Goal: Task Accomplishment & Management: Complete application form

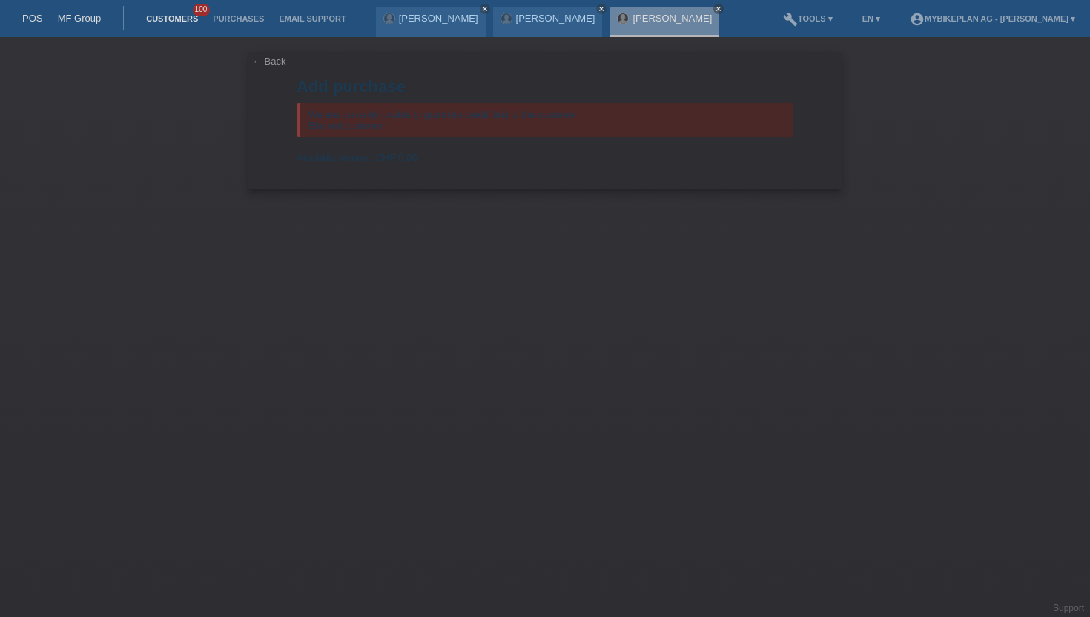
click at [182, 16] on link "Customers" at bounding box center [172, 18] width 67 height 9
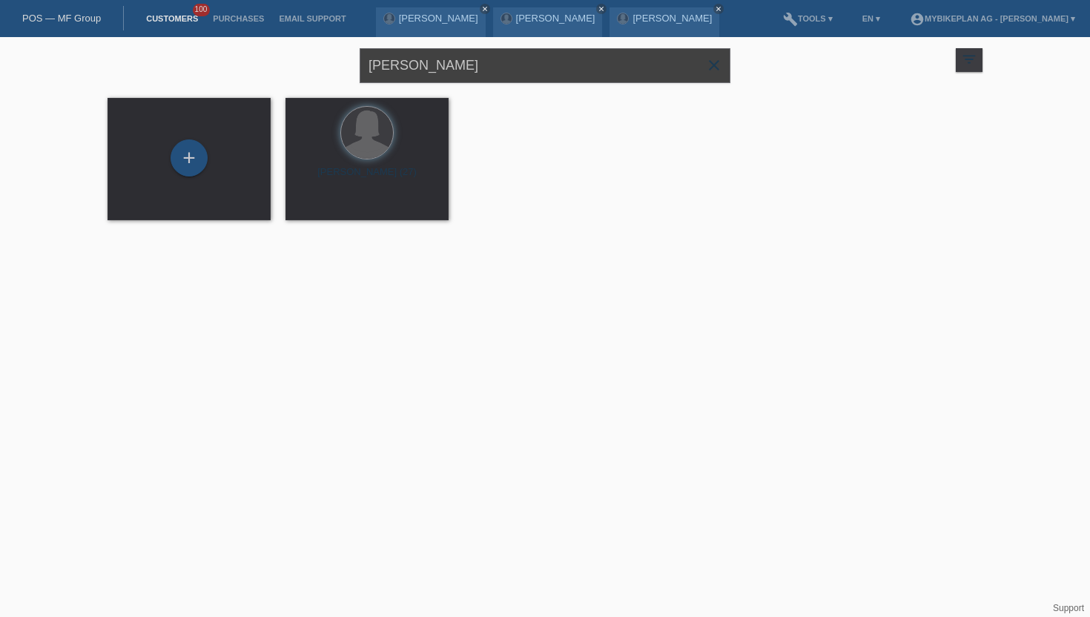
click at [486, 74] on input "mirem lutaj" at bounding box center [545, 65] width 371 height 35
paste input "Nuno Eduardo Ribeiro da Silva"
type input "Nuno Eduardo Ribeiro da Silva"
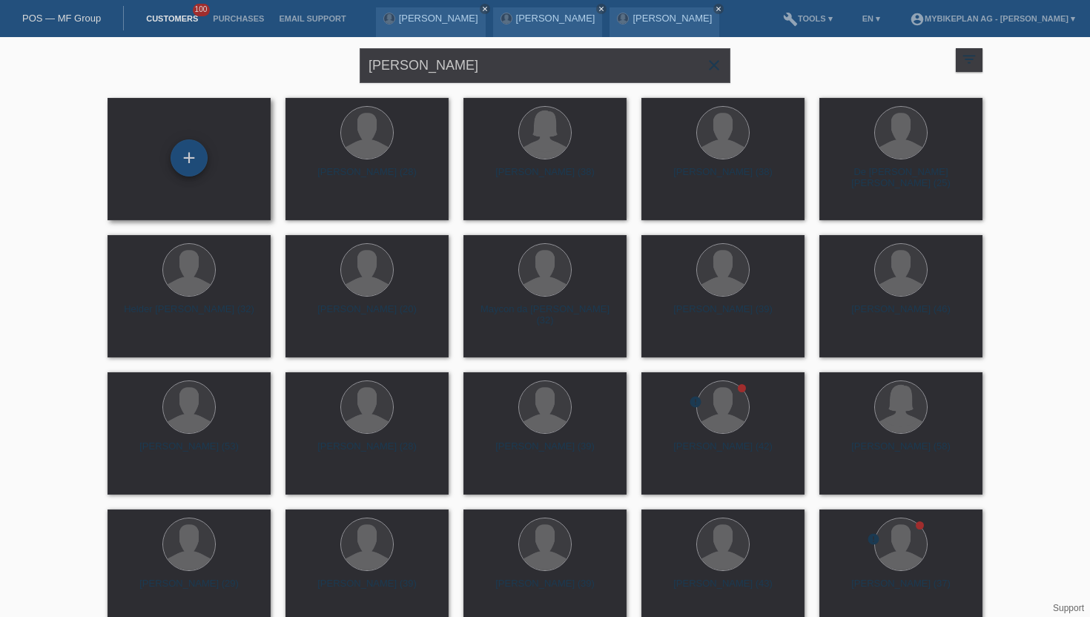
click at [193, 165] on div "+" at bounding box center [189, 157] width 36 height 25
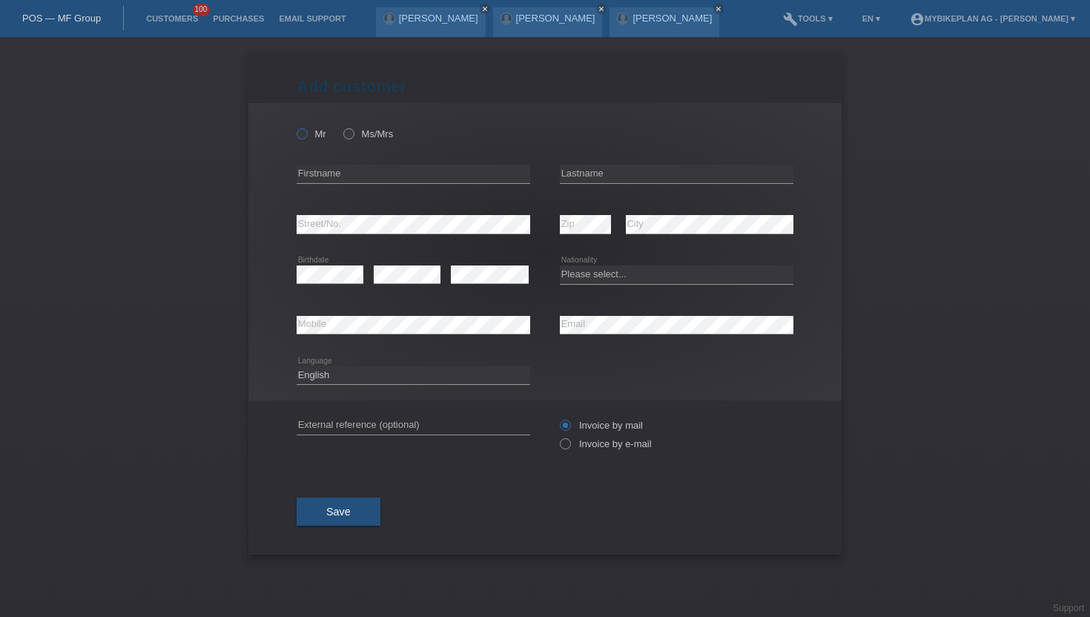
click at [316, 130] on label "Mr" at bounding box center [312, 133] width 30 height 11
click at [306, 130] on input "Mr" at bounding box center [302, 133] width 10 height 10
radio input "true"
click at [333, 170] on input "text" at bounding box center [414, 174] width 234 height 19
type input "[PERSON_NAME]"
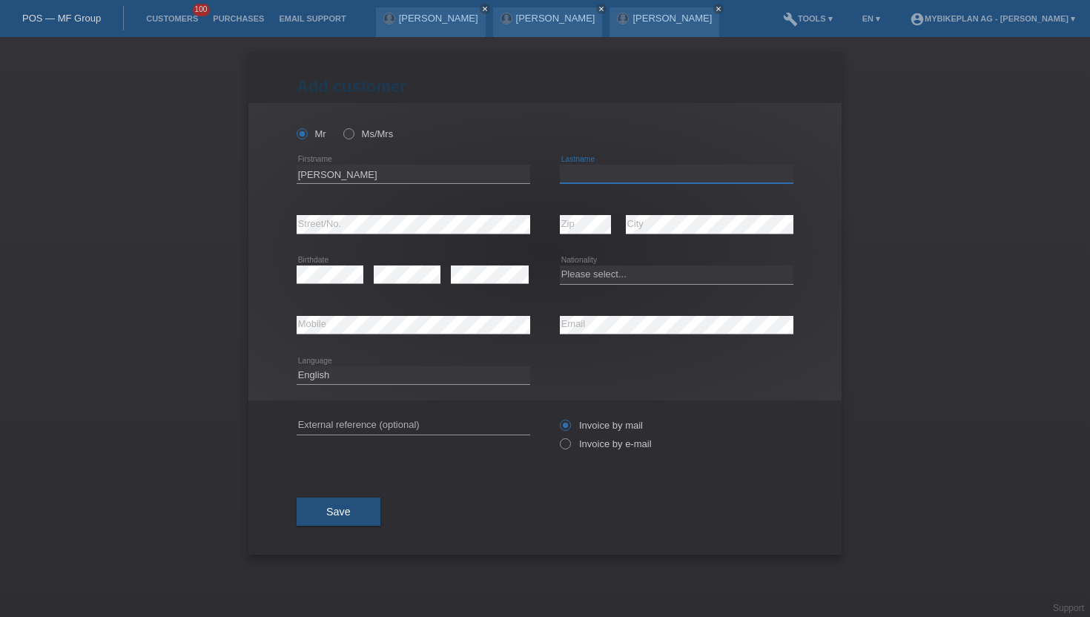
click at [586, 170] on input "text" at bounding box center [677, 174] width 234 height 19
type input "Ribeiro Da Silva"
click at [574, 274] on select "Please select... Switzerland Austria Germany Liechtenstein ------------ Afghani…" at bounding box center [677, 274] width 234 height 18
click at [560, 266] on select "Please select... Switzerland Austria Germany Liechtenstein ------------ Afghani…" at bounding box center [677, 274] width 234 height 18
click at [584, 274] on select "Please select... Switzerland Austria Germany Liechtenstein ------------ Afghani…" at bounding box center [677, 274] width 234 height 18
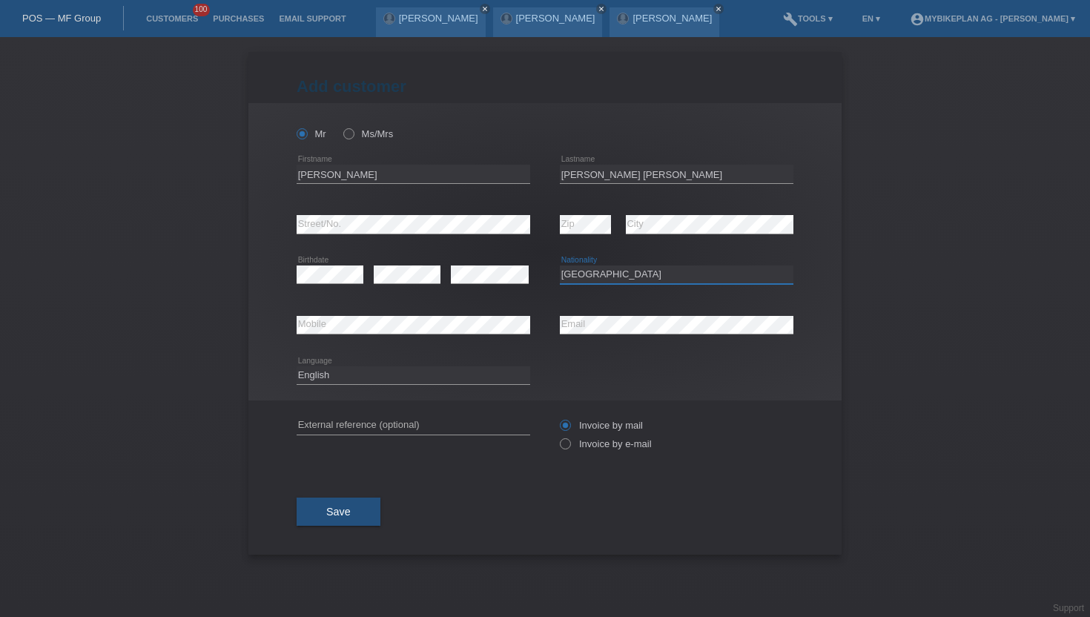
select select "PT"
click at [560, 266] on select "Please select... Switzerland Austria Germany Liechtenstein ------------ Afghani…" at bounding box center [677, 274] width 234 height 18
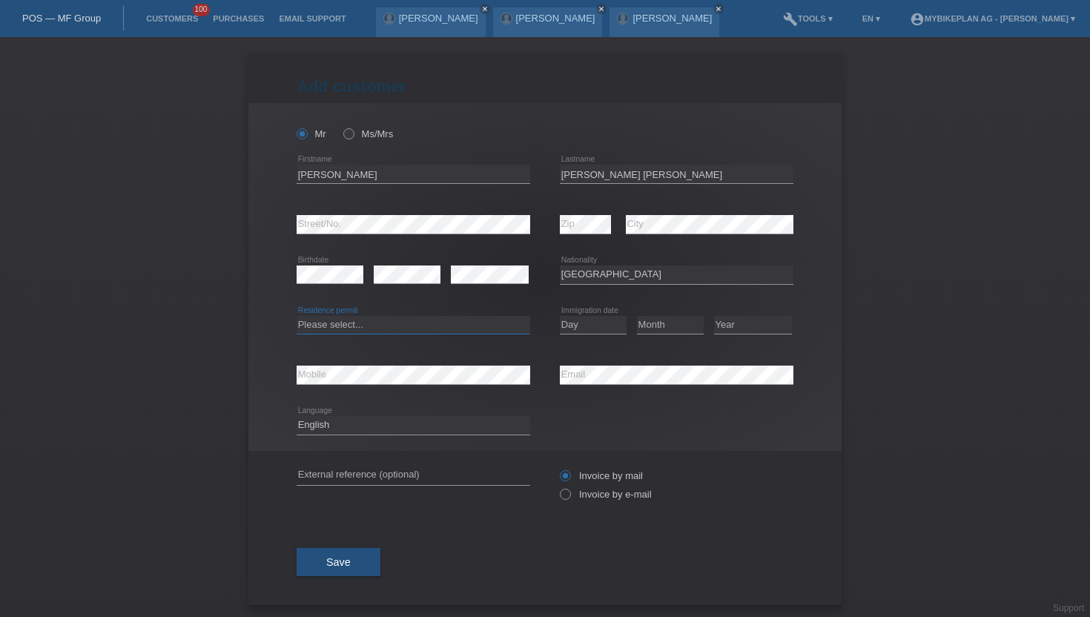
click at [343, 323] on select "Please select... C B B - Refugee status Other" at bounding box center [414, 325] width 234 height 18
select select "C"
click at [297, 316] on select "Please select... C B B - Refugee status Other" at bounding box center [414, 325] width 234 height 18
click at [594, 330] on select "Day 01 02 03 04 05 06 07 08 09 10 11" at bounding box center [593, 325] width 67 height 18
select select "15"
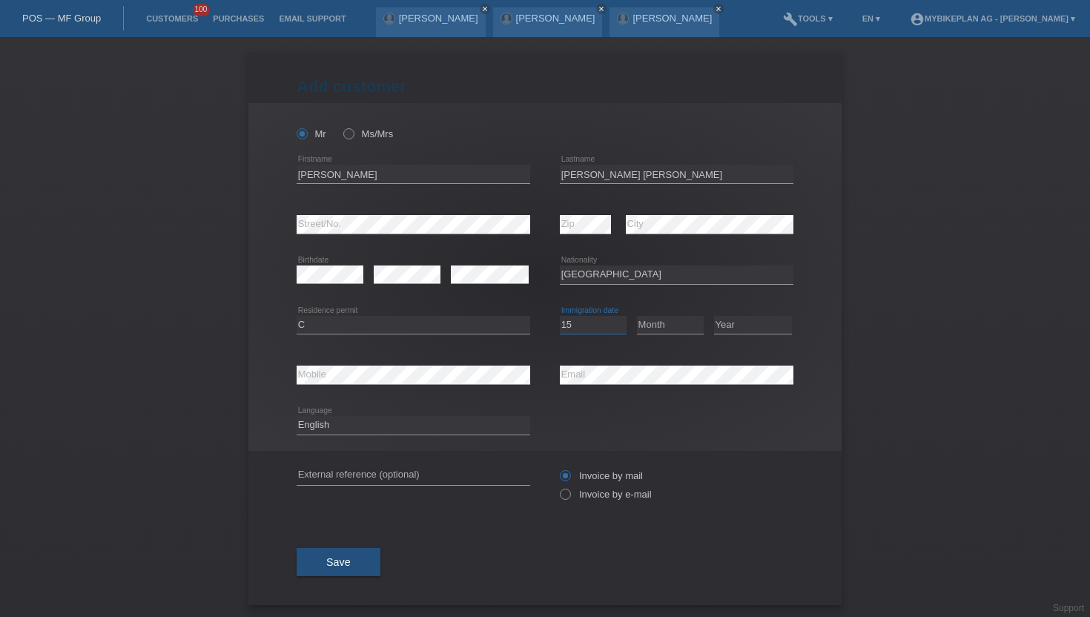
click at [560, 316] on select "Day 01 02 03 04 05 06 07 08 09 10 11" at bounding box center [593, 325] width 67 height 18
click at [665, 316] on div "Month 01 02 03 04 05 06 07 08 09 10 11 12 error" at bounding box center [670, 325] width 67 height 50
click at [662, 321] on select "Month 01 02 03 04 05 06 07 08 09 10 11" at bounding box center [670, 325] width 67 height 18
select select "11"
click at [637, 316] on select "Month 01 02 03 04 05 06 07 08 09 10 11" at bounding box center [670, 325] width 67 height 18
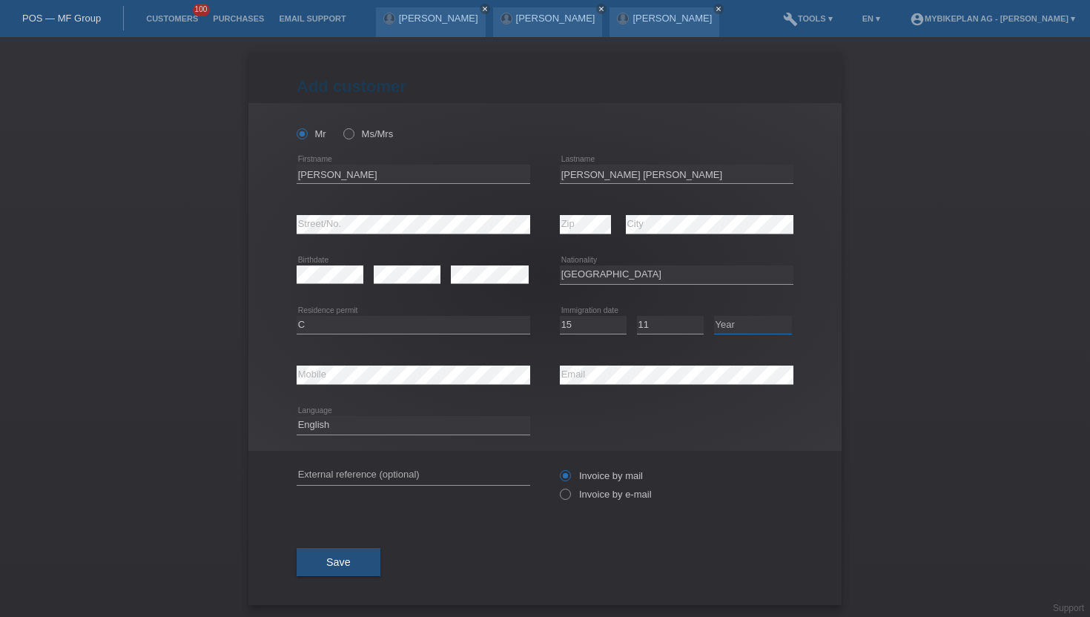
click at [754, 331] on select "Year 2025 2024 2023 2022 2021 2020 2019 2018 2017 2016 2015 2014 2013 2012 2011…" at bounding box center [753, 325] width 78 height 18
select select "2003"
click at [714, 316] on select "Year 2025 2024 2023 2022 2021 2020 2019 2018 2017 2016 2015 2014 2013 2012 2011…" at bounding box center [753, 325] width 78 height 18
click at [404, 421] on select "Deutsch Français Italiano English" at bounding box center [414, 425] width 234 height 18
select select "de"
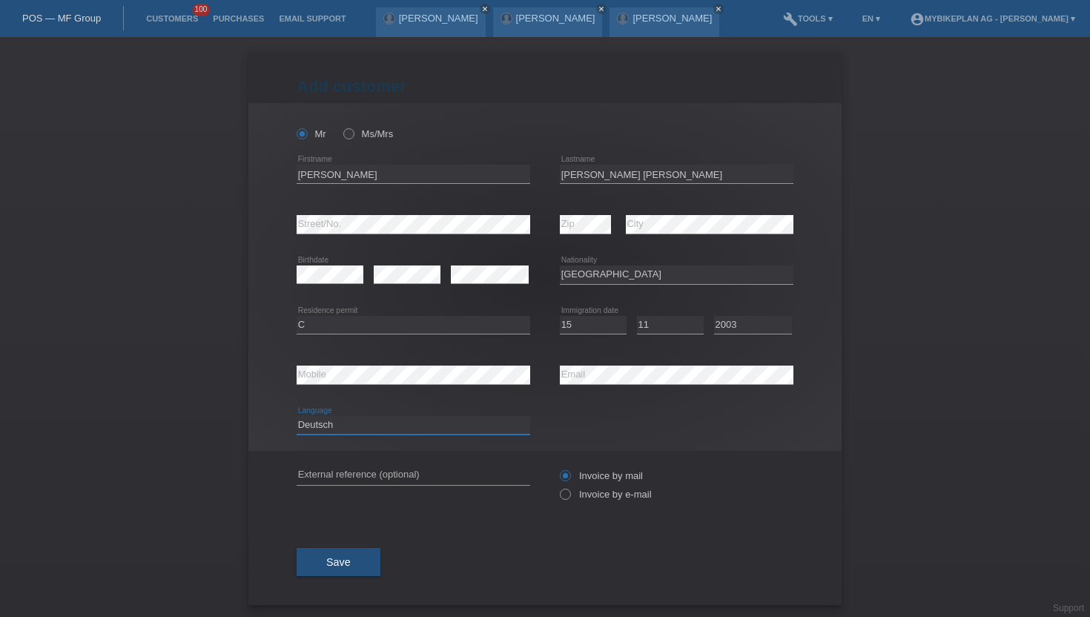
click at [297, 417] on select "Deutsch Français Italiano English" at bounding box center [414, 425] width 234 height 18
click at [602, 496] on label "Invoice by e-mail" at bounding box center [606, 494] width 92 height 11
click at [569, 496] on input "Invoice by e-mail" at bounding box center [565, 498] width 10 height 19
radio input "true"
click at [337, 555] on button "Save" at bounding box center [339, 562] width 84 height 28
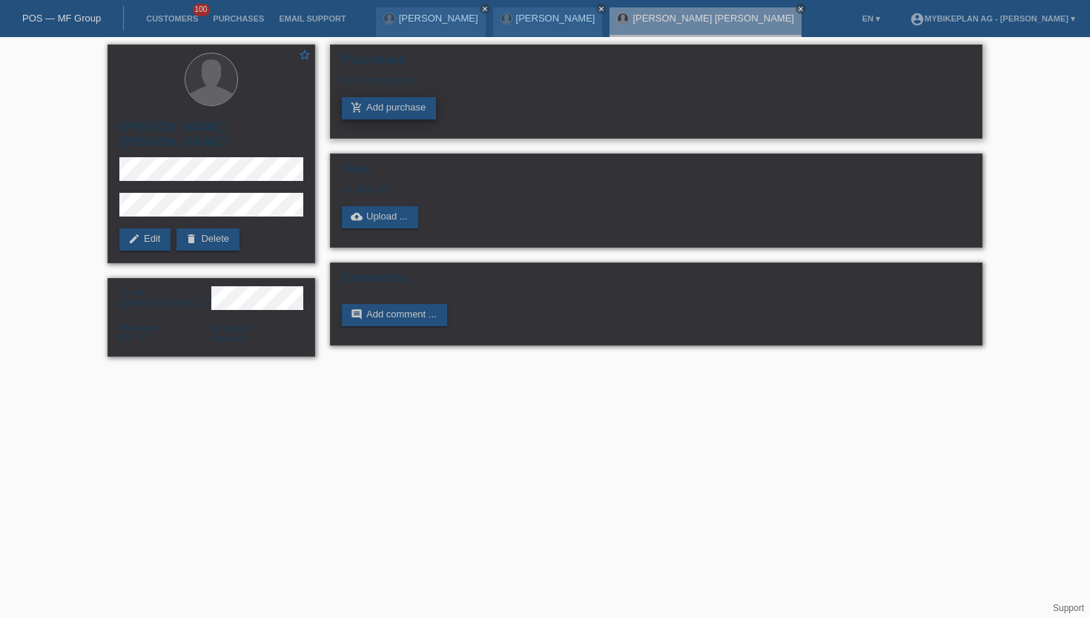
click at [399, 107] on link "add_shopping_cart Add purchase" at bounding box center [389, 108] width 94 height 22
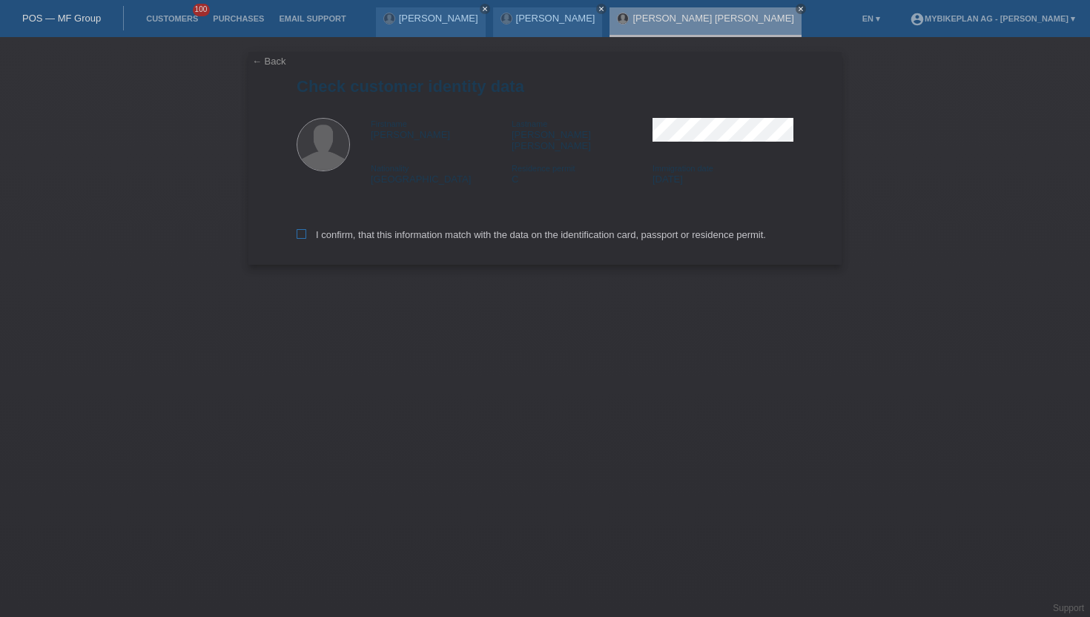
click at [317, 229] on label "I confirm, that this information match with the data on the identification card…" at bounding box center [531, 234] width 469 height 11
click at [306, 229] on input "I confirm, that this information match with the data on the identification card…" at bounding box center [302, 234] width 10 height 10
checkbox input "true"
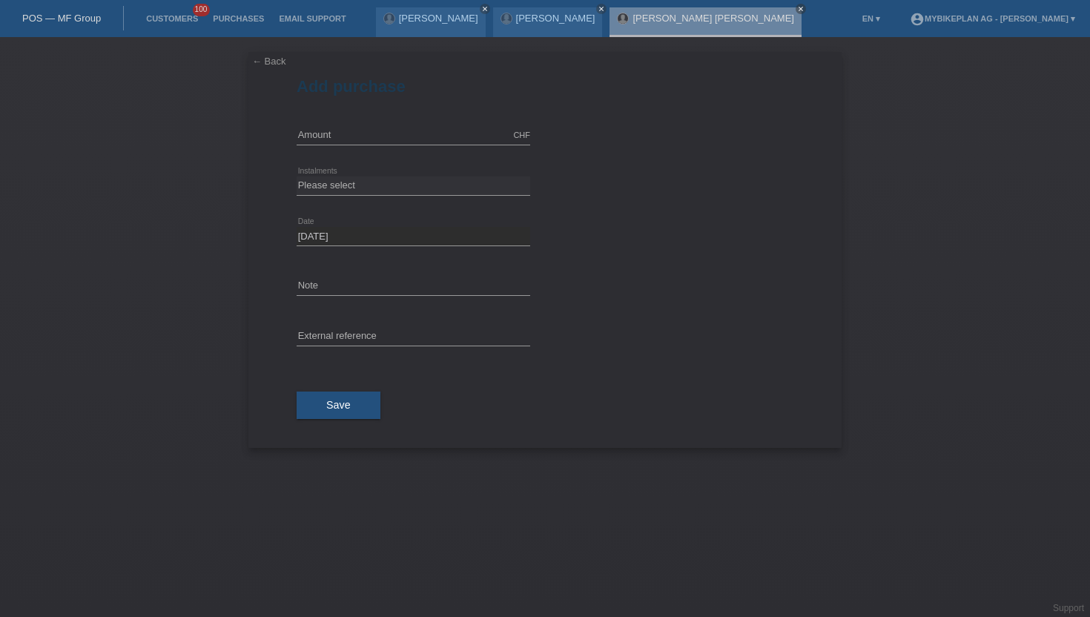
click at [446, 122] on div "CHF error Amount" at bounding box center [414, 135] width 234 height 50
click at [426, 122] on div "CHF error Amount" at bounding box center [414, 135] width 234 height 50
click at [420, 126] on input "text" at bounding box center [414, 135] width 234 height 19
type input "8199.00"
click at [344, 192] on select "Please select 6 instalments 12 instalments 18 instalments 24 instalments 36 ins…" at bounding box center [414, 185] width 234 height 18
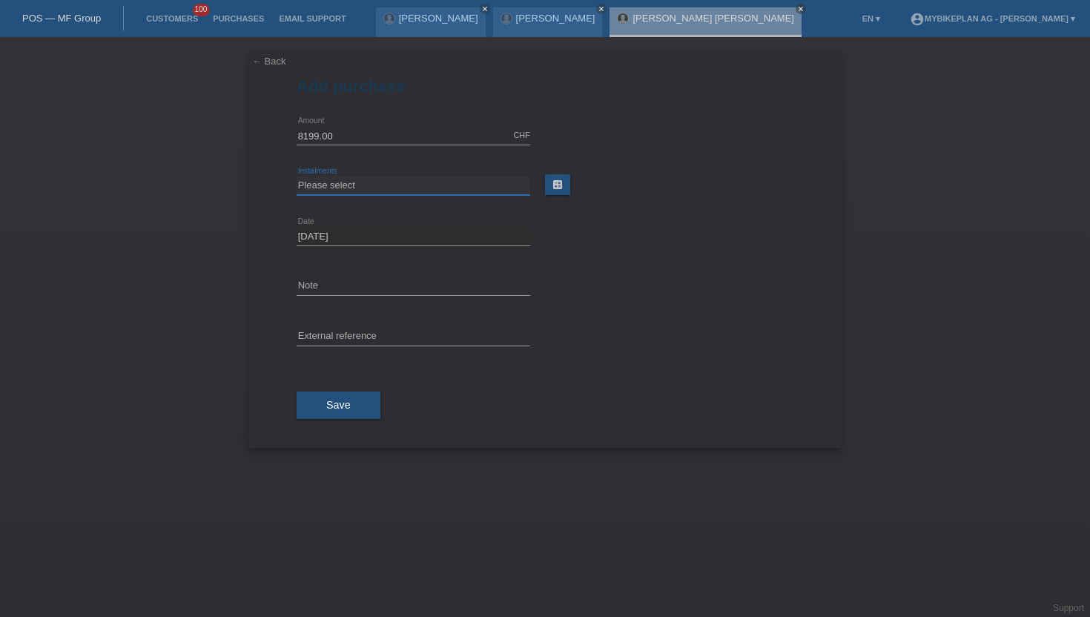
select select "488"
click at [297, 176] on select "Please select 6 instalments 12 instalments 18 instalments 24 instalments 36 ins…" at bounding box center [414, 185] width 234 height 18
click at [321, 335] on input "text" at bounding box center [414, 337] width 234 height 19
paste input "45076942489"
type input "45076942489"
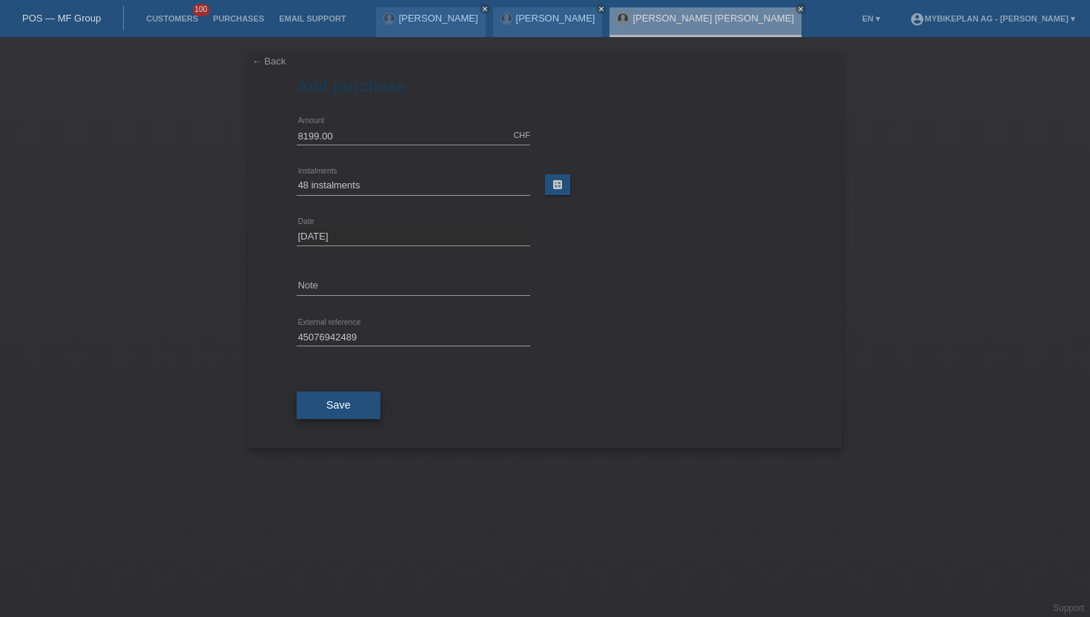
click at [310, 392] on button "Save" at bounding box center [339, 405] width 84 height 28
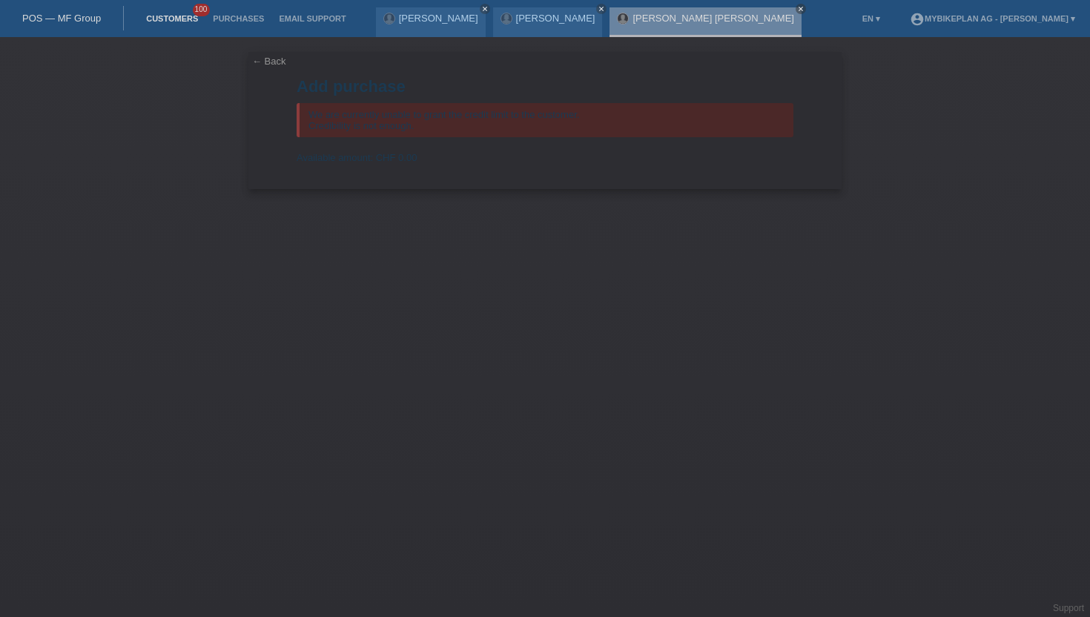
click at [150, 17] on link "Customers" at bounding box center [172, 18] width 67 height 9
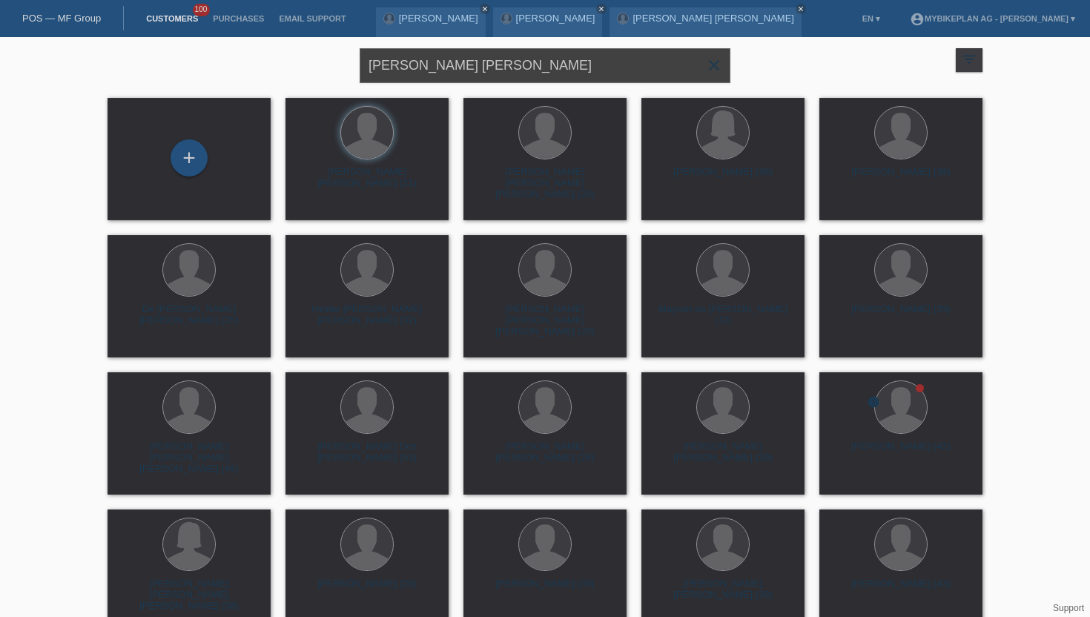
click at [435, 60] on input "[PERSON_NAME] [PERSON_NAME]" at bounding box center [545, 65] width 371 height 35
type input "[PERSON_NAME]"
click at [199, 163] on div "+" at bounding box center [189, 157] width 36 height 25
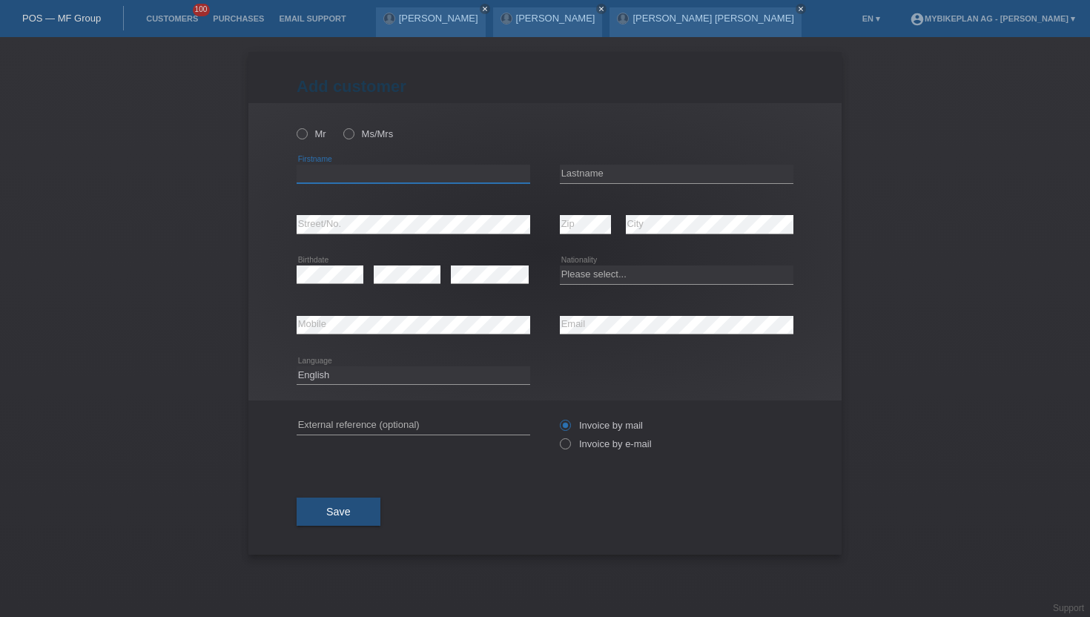
click at [337, 173] on input "text" at bounding box center [414, 174] width 234 height 19
click at [305, 142] on div "Mr Ms/Mrs" at bounding box center [414, 134] width 234 height 30
click at [294, 126] on icon at bounding box center [294, 126] width 0 height 0
click at [304, 136] on input "Mr" at bounding box center [302, 133] width 10 height 10
radio input "true"
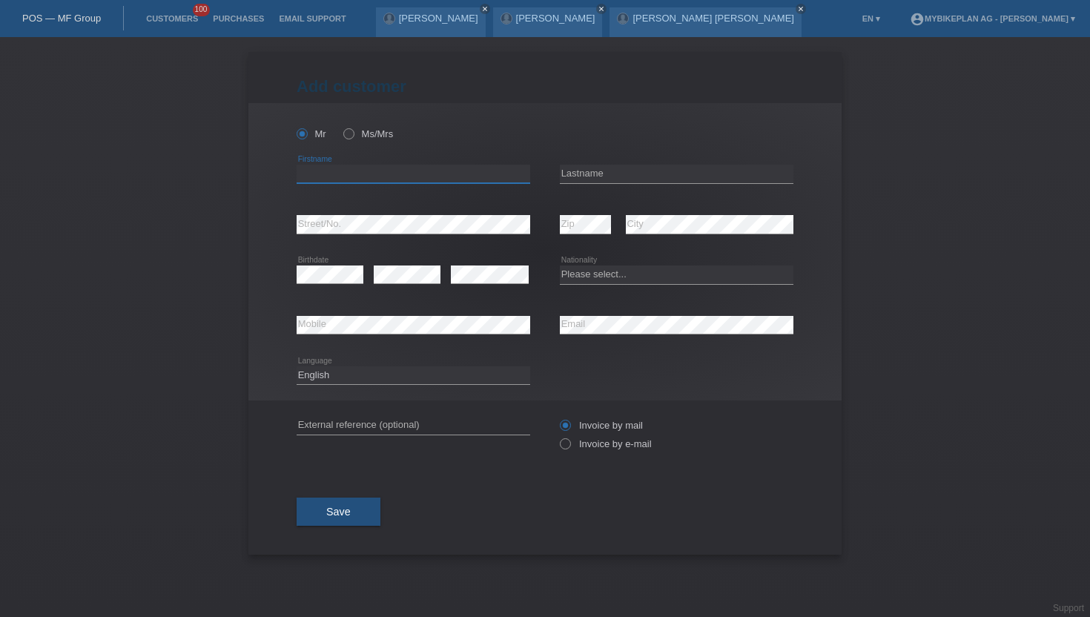
click at [311, 175] on input "text" at bounding box center [414, 174] width 234 height 19
type input "Samy"
click at [623, 171] on input "text" at bounding box center [677, 174] width 234 height 19
type input "[PERSON_NAME]"
click at [590, 271] on select "Please select... Switzerland Austria Germany Liechtenstein ------------ Afghani…" at bounding box center [677, 274] width 234 height 18
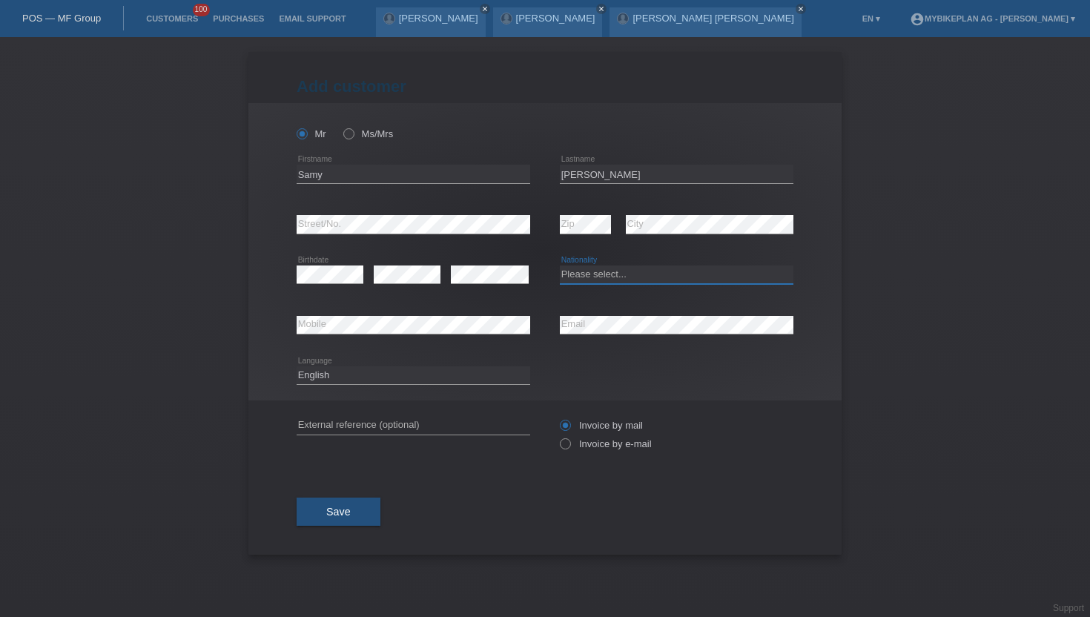
select select "CH"
click at [560, 266] on select "Please select... Switzerland Austria Germany Liechtenstein ------------ Afghani…" at bounding box center [677, 274] width 234 height 18
click at [434, 374] on select "Deutsch Français Italiano English" at bounding box center [414, 375] width 234 height 18
select select "de"
click at [297, 366] on select "Deutsch Français Italiano English" at bounding box center [414, 375] width 234 height 18
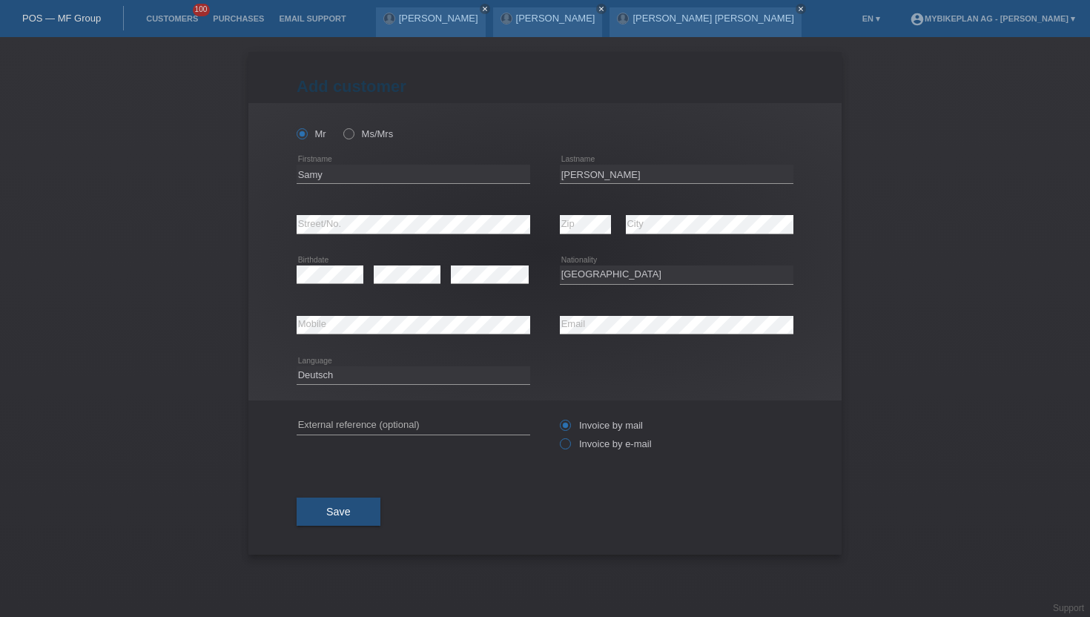
click at [596, 441] on label "Invoice by e-mail" at bounding box center [606, 443] width 92 height 11
click at [569, 441] on input "Invoice by e-mail" at bounding box center [565, 447] width 10 height 19
radio input "true"
click at [333, 511] on span "Save" at bounding box center [338, 512] width 24 height 12
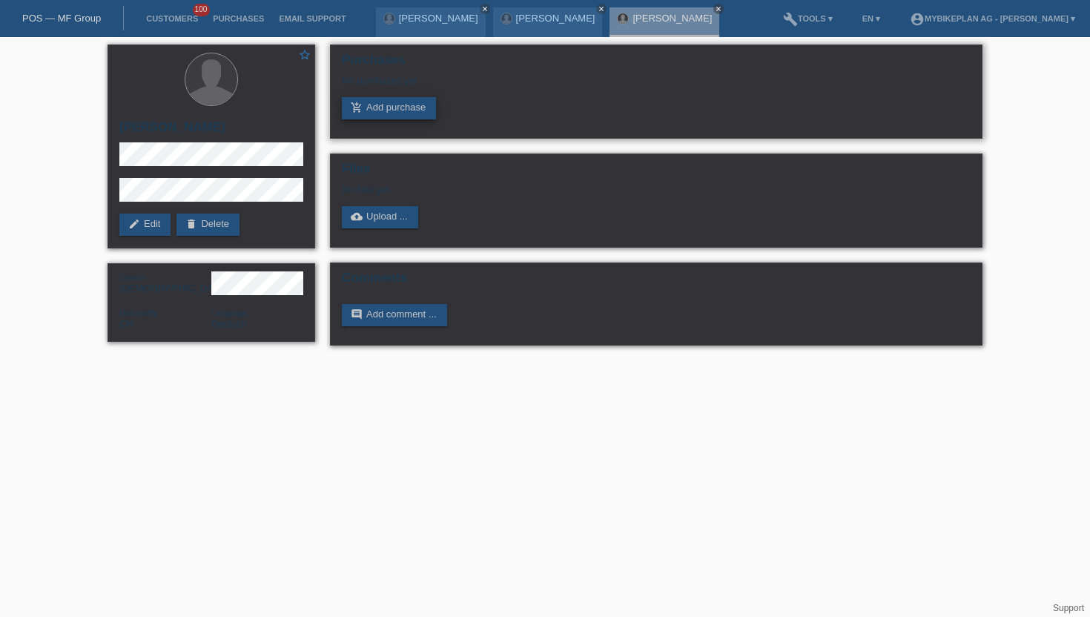
click at [414, 109] on link "add_shopping_cart Add purchase" at bounding box center [389, 108] width 94 height 22
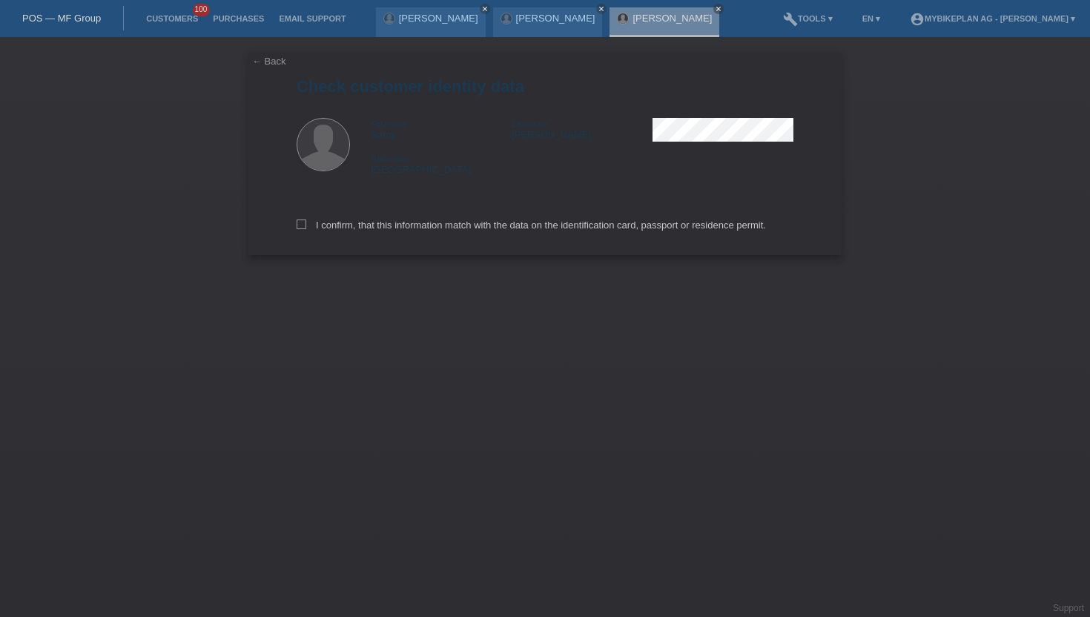
click at [374, 236] on div "I confirm, that this information match with the data on the identification card…" at bounding box center [545, 222] width 497 height 65
click at [374, 231] on label "I confirm, that this information match with the data on the identification card…" at bounding box center [531, 224] width 469 height 11
click at [306, 229] on input "I confirm, that this information match with the data on the identification card…" at bounding box center [302, 224] width 10 height 10
checkbox input "true"
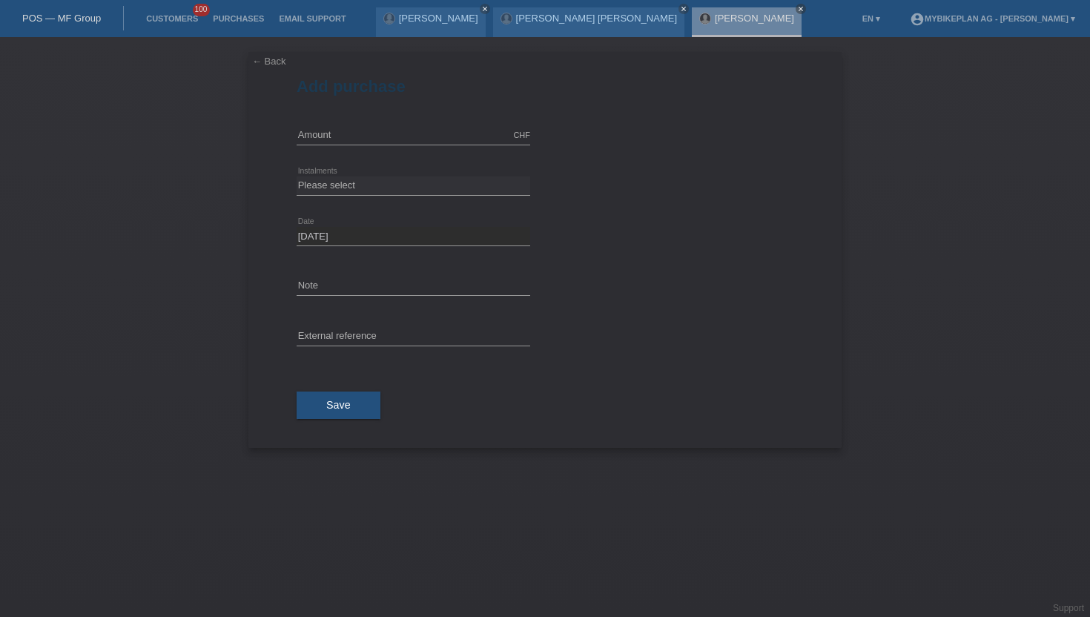
click at [350, 125] on div "CHF error Amount" at bounding box center [414, 135] width 234 height 50
click at [342, 131] on input "text" at bounding box center [414, 135] width 234 height 19
type input "4299.00"
click at [319, 182] on select "Please select 6 instalments 12 instalments 18 instalments 24 instalments 36 ins…" at bounding box center [414, 185] width 234 height 18
select select "487"
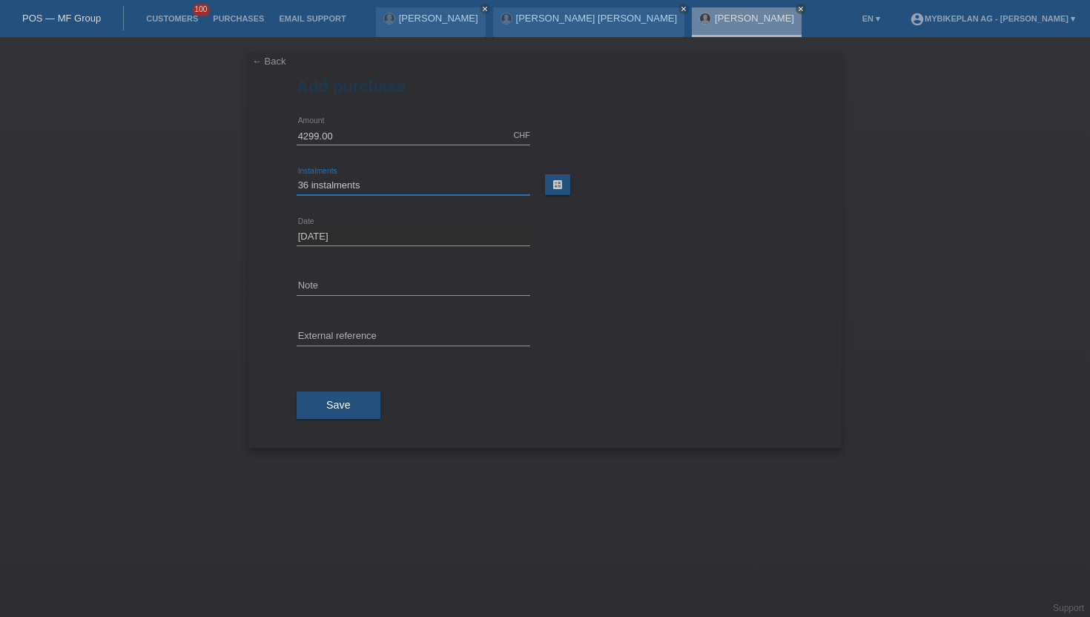
click at [297, 176] on select "Please select 6 instalments 12 instalments 18 instalments 24 instalments 36 ins…" at bounding box center [414, 185] width 234 height 18
click at [330, 337] on input "text" at bounding box center [414, 337] width 234 height 19
paste input "45035700854"
type input "45035700854"
click at [320, 423] on div "Save" at bounding box center [545, 406] width 497 height 86
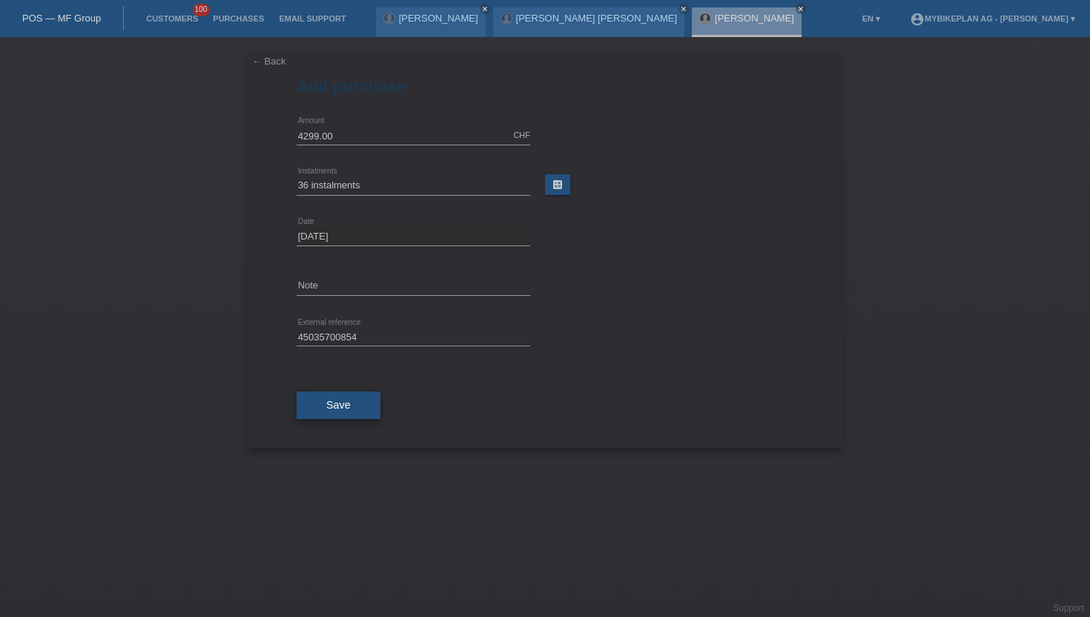
click at [342, 415] on button "Save" at bounding box center [339, 405] width 84 height 28
